Goal: Download file/media

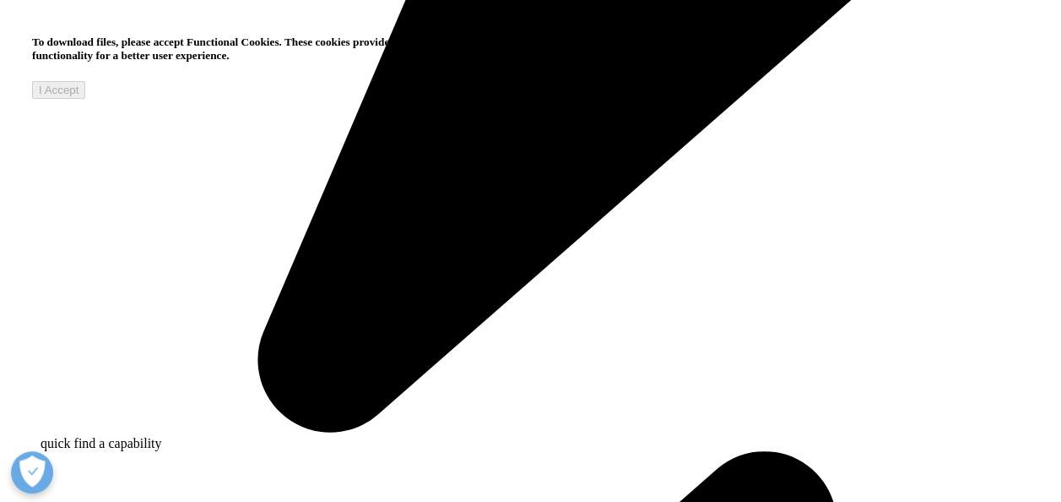
scroll to position [1051, 0]
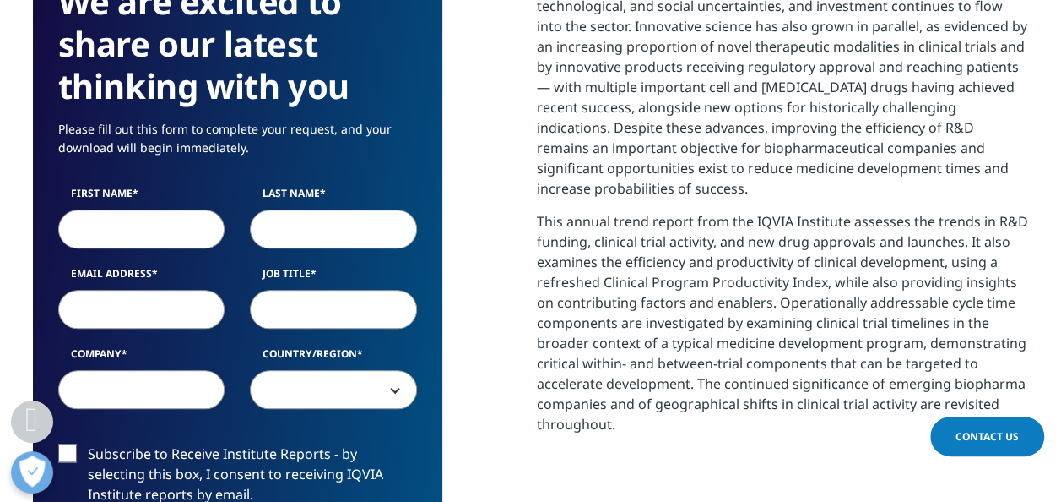
scroll to position [779, 0]
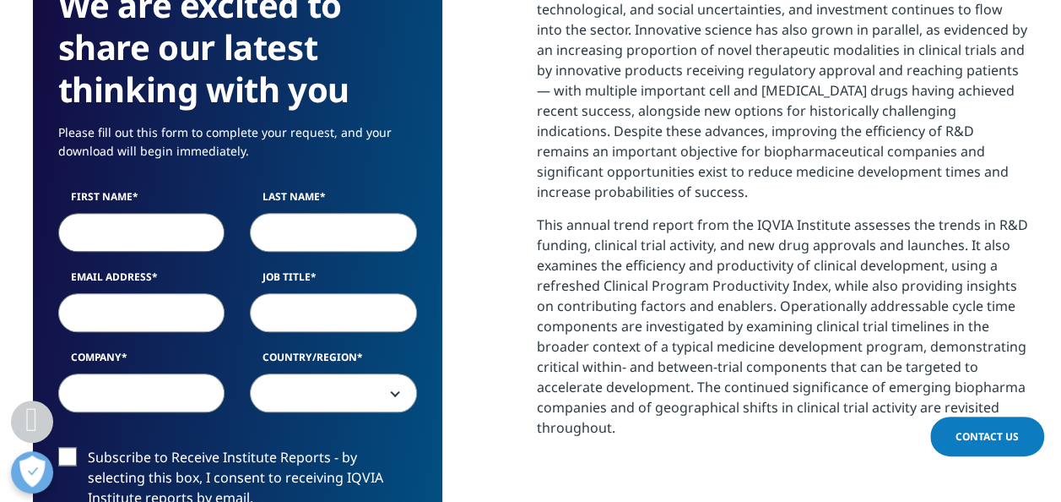
click at [147, 245] on input "First Name" at bounding box center [141, 232] width 167 height 39
type input "Haikal"
click at [264, 239] on input "Last Name" at bounding box center [333, 232] width 167 height 39
type input "[PERSON_NAME]"
click at [125, 326] on input "Email Address" at bounding box center [141, 312] width 167 height 39
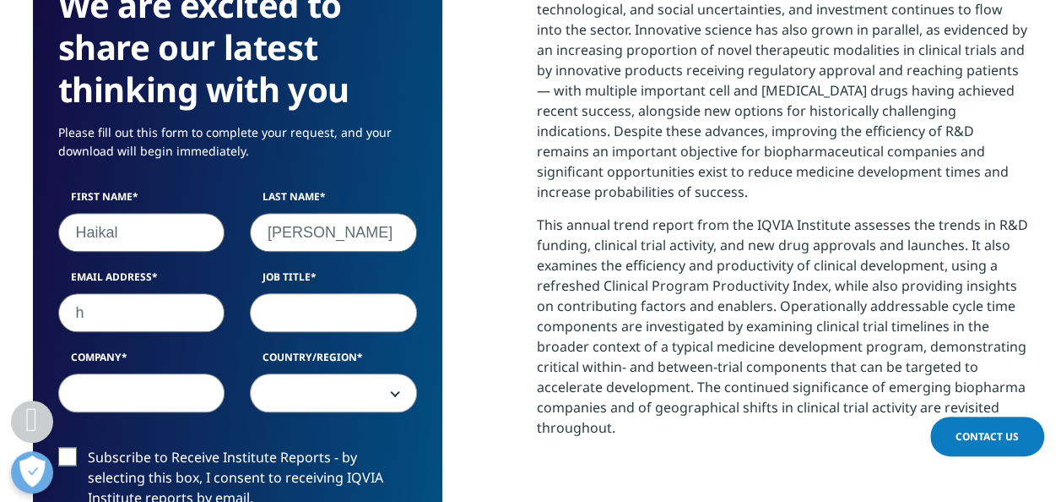
type input "[EMAIL_ADDRESS][DOMAIN_NAME]"
select select "[GEOGRAPHIC_DATA]"
click at [308, 318] on input "Job Title" at bounding box center [333, 312] width 167 height 39
type input "Senior Analyst"
click at [186, 395] on input "Company" at bounding box center [141, 392] width 167 height 39
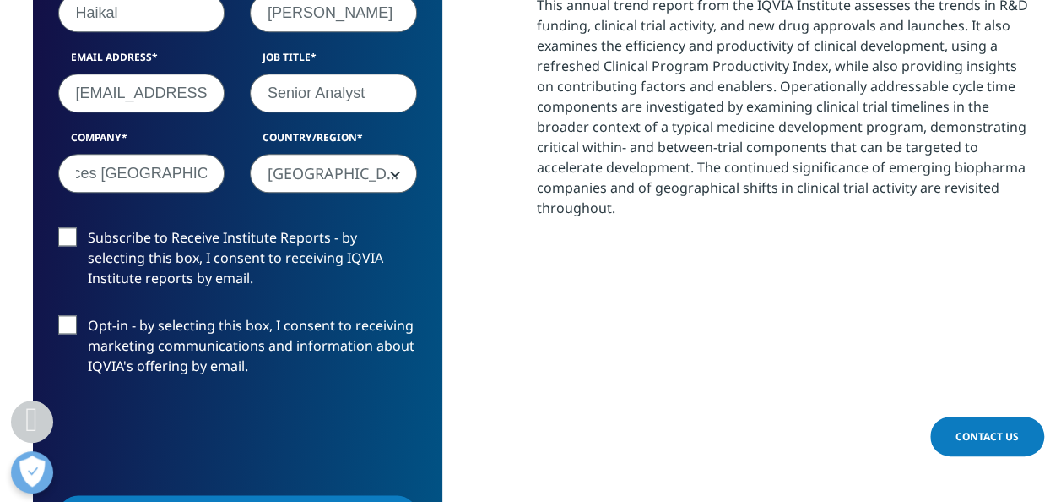
scroll to position [1000, 0]
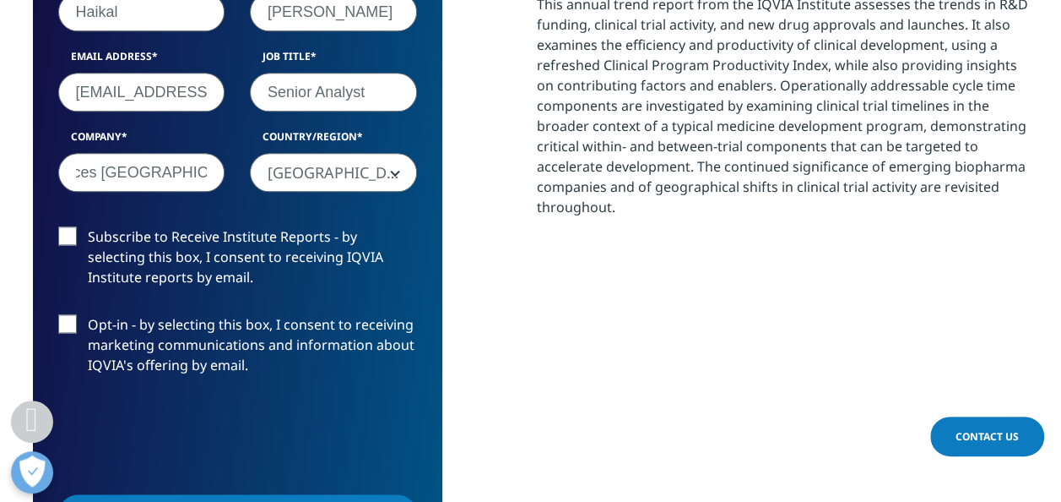
type input "Academy of Sciences [GEOGRAPHIC_DATA] (ASM)"
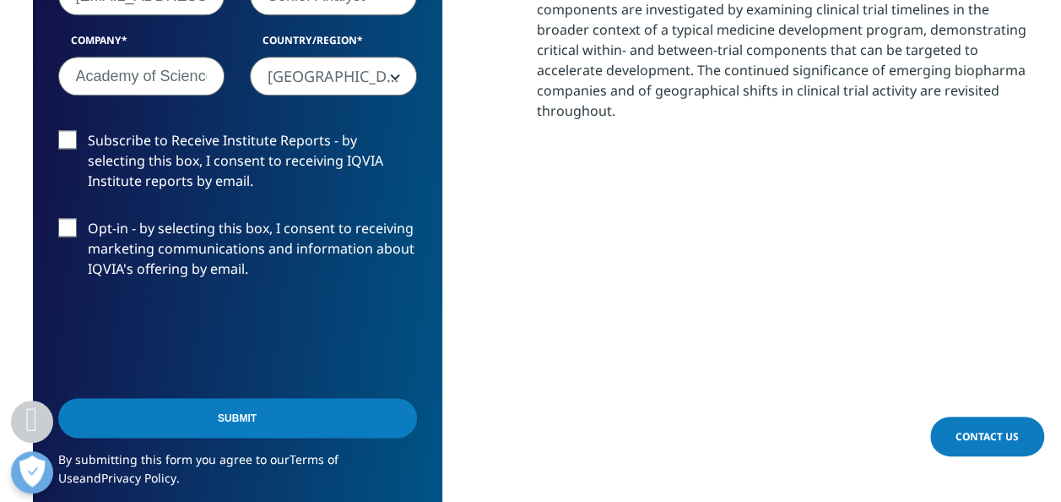
click at [240, 421] on input "Submit" at bounding box center [237, 418] width 359 height 40
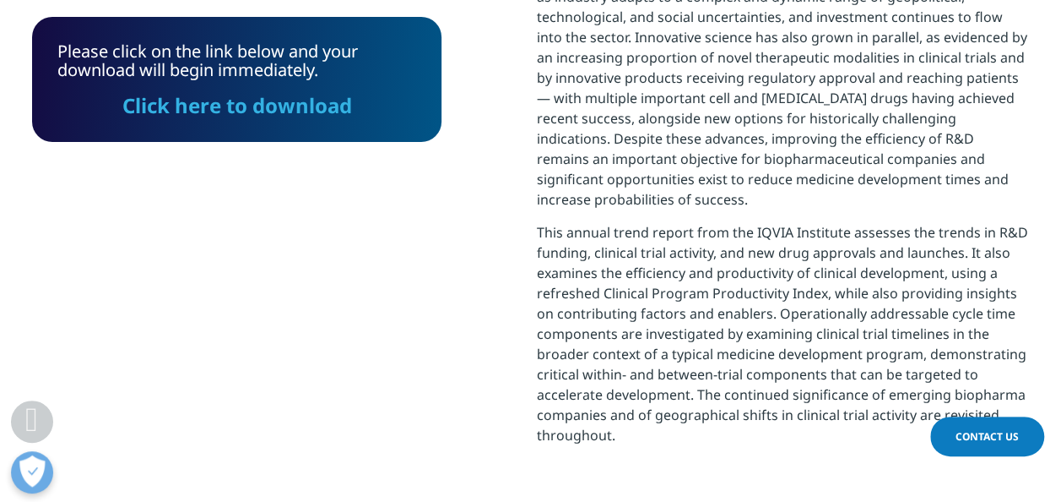
scroll to position [757, 0]
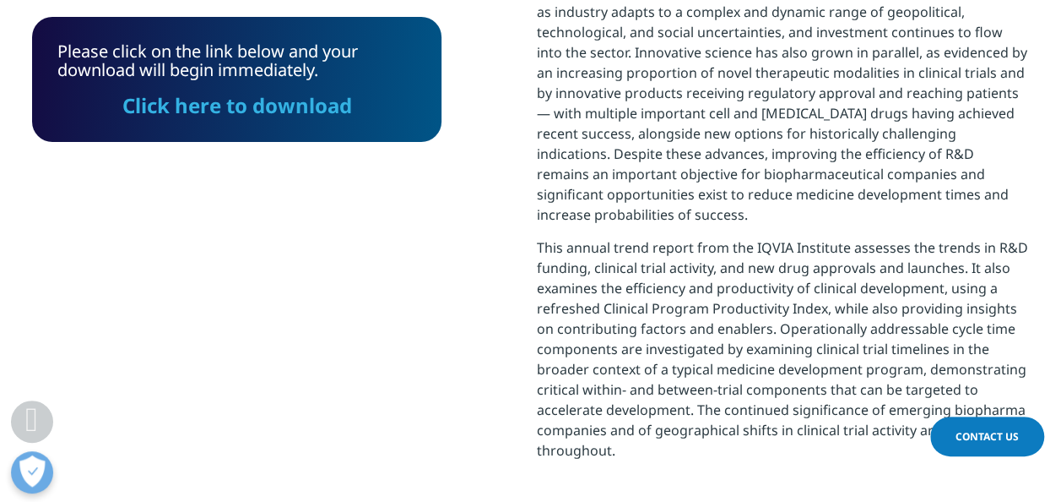
click at [252, 111] on link "Click here to download" at bounding box center [237, 105] width 230 height 28
click at [132, 295] on div "Please click on the link below and your download will begin immediately. Click …" at bounding box center [238, 248] width 410 height 534
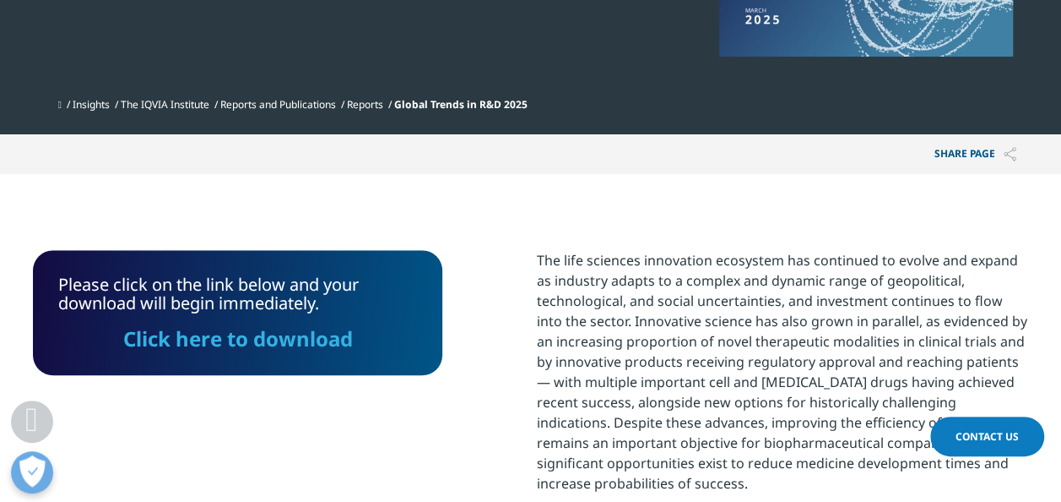
scroll to position [485, 0]
